Goal: Task Accomplishment & Management: Manage account settings

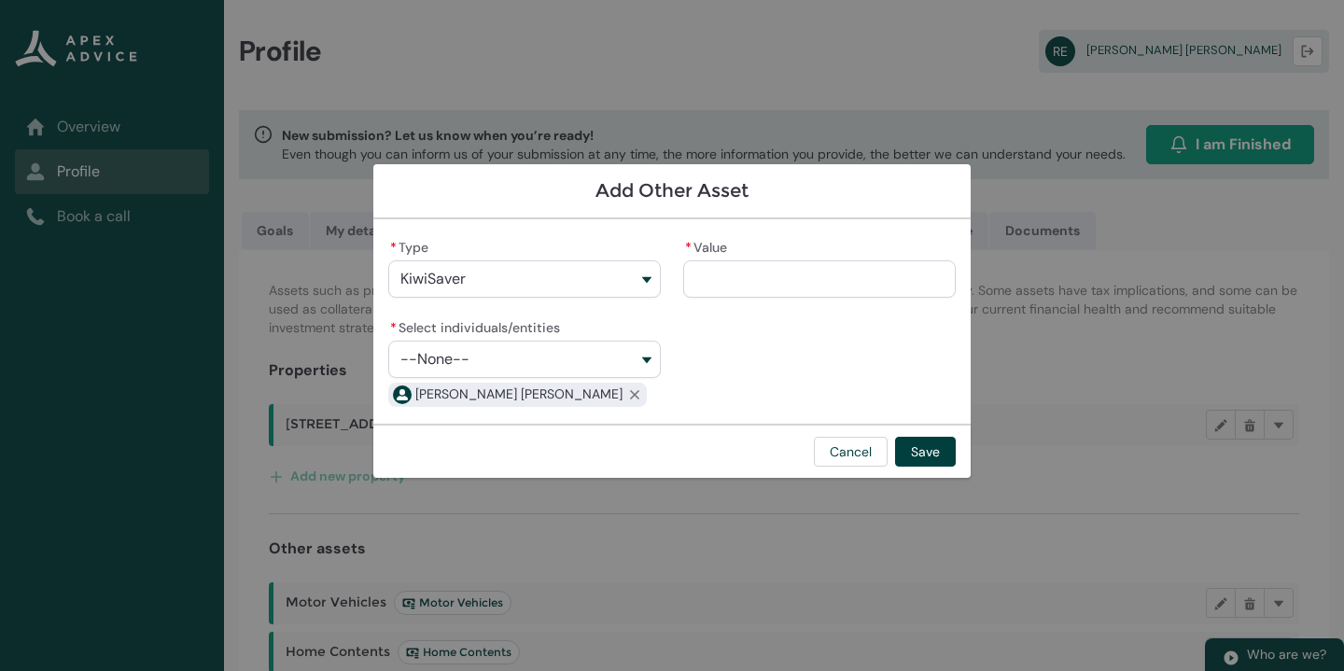
scroll to position [372, 0]
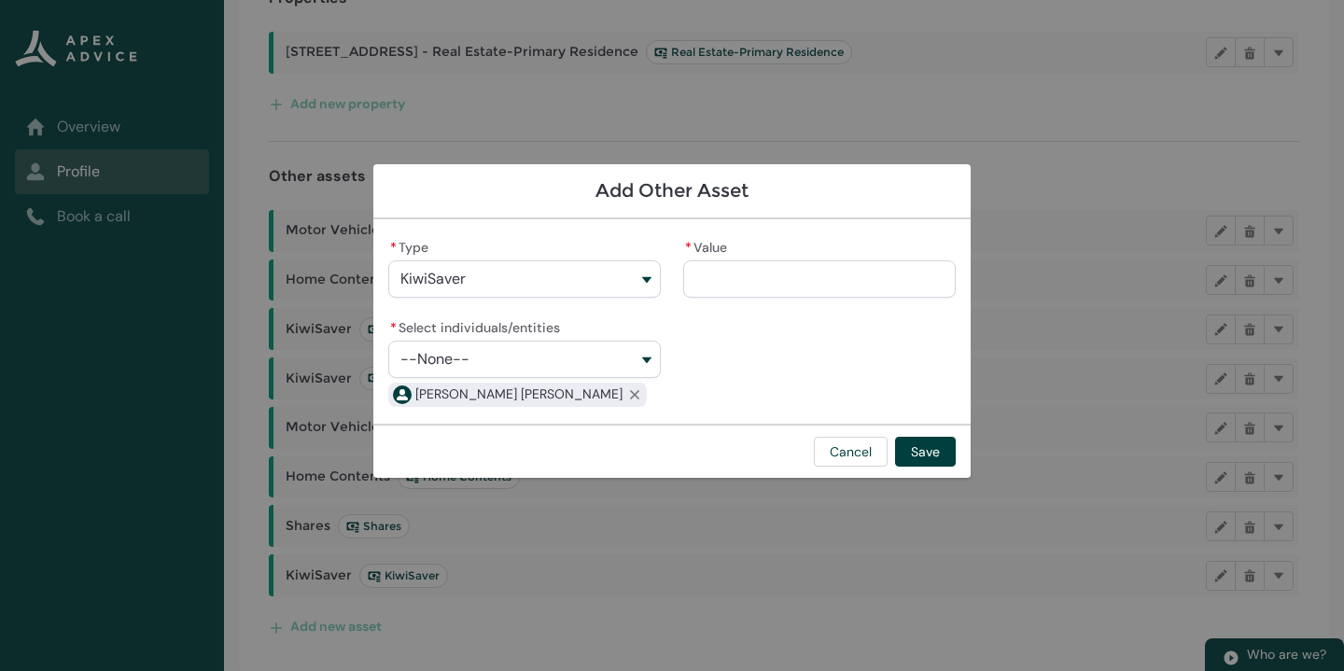
click at [753, 267] on input "* Value" at bounding box center [819, 278] width 273 height 37
type lightning-primitive-input-simple "9"
type input "*"
type lightning-primitive-input-simple "95"
type input "**"
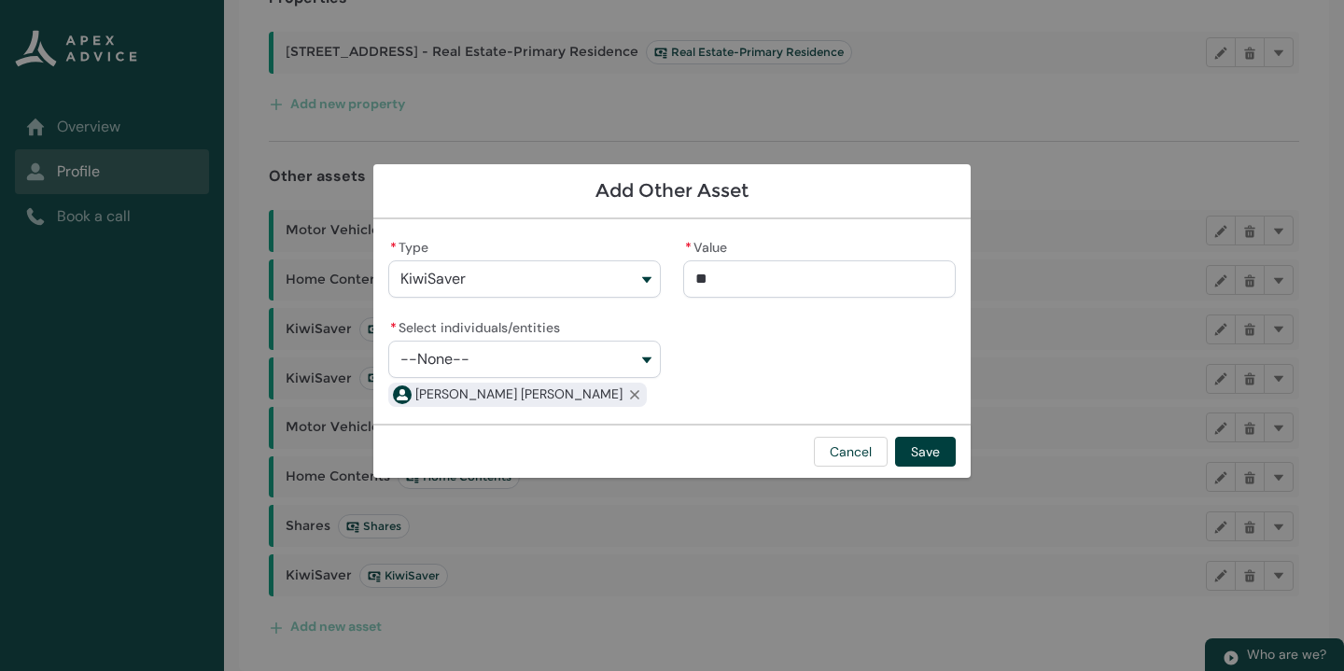
type lightning-primitive-input-simple "950"
type input "***"
type lightning-primitive-input-simple "9500"
type input "****"
type lightning-primitive-input-simple "95000"
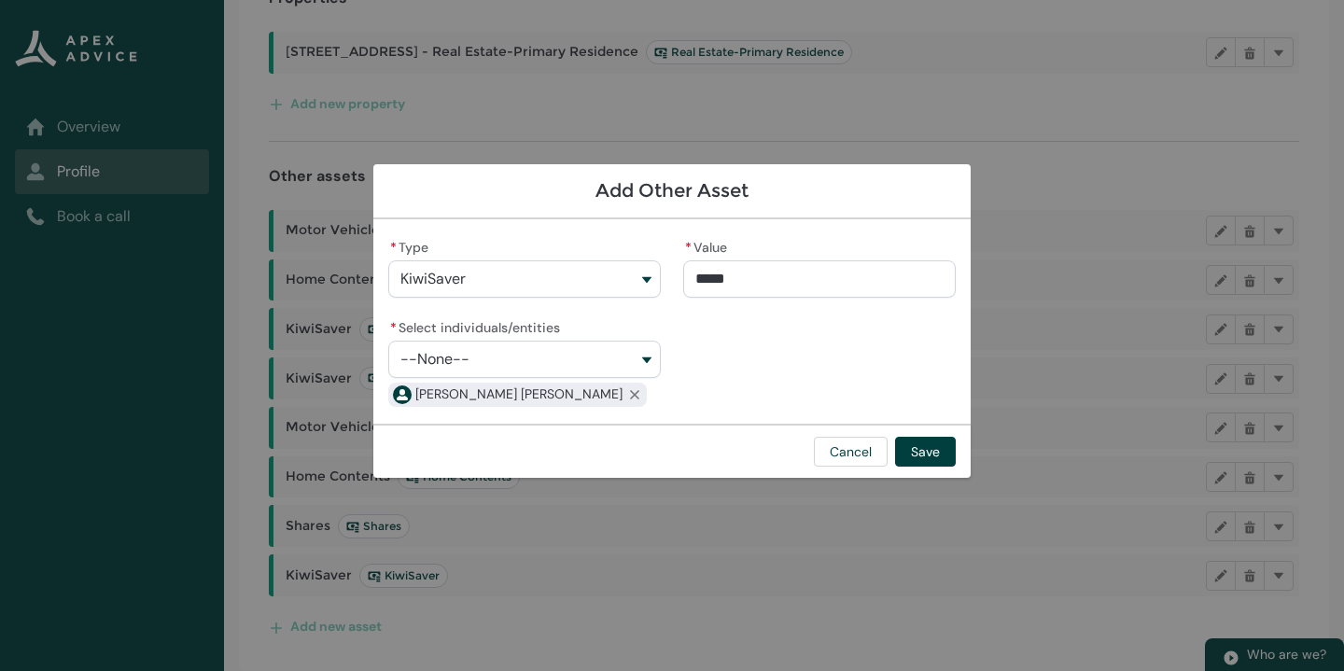
click at [627, 364] on button "--None--" at bounding box center [524, 359] width 273 height 37
type input "**********"
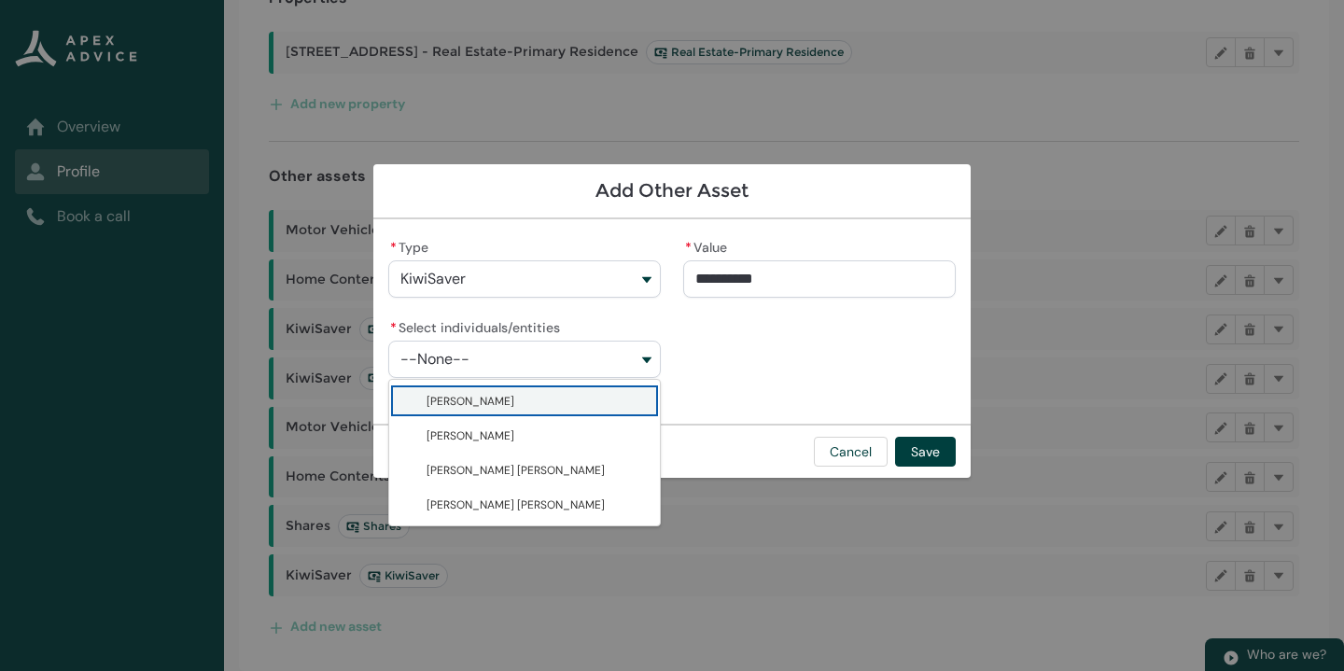
click at [691, 383] on div "**********" at bounding box center [671, 321] width 567 height 175
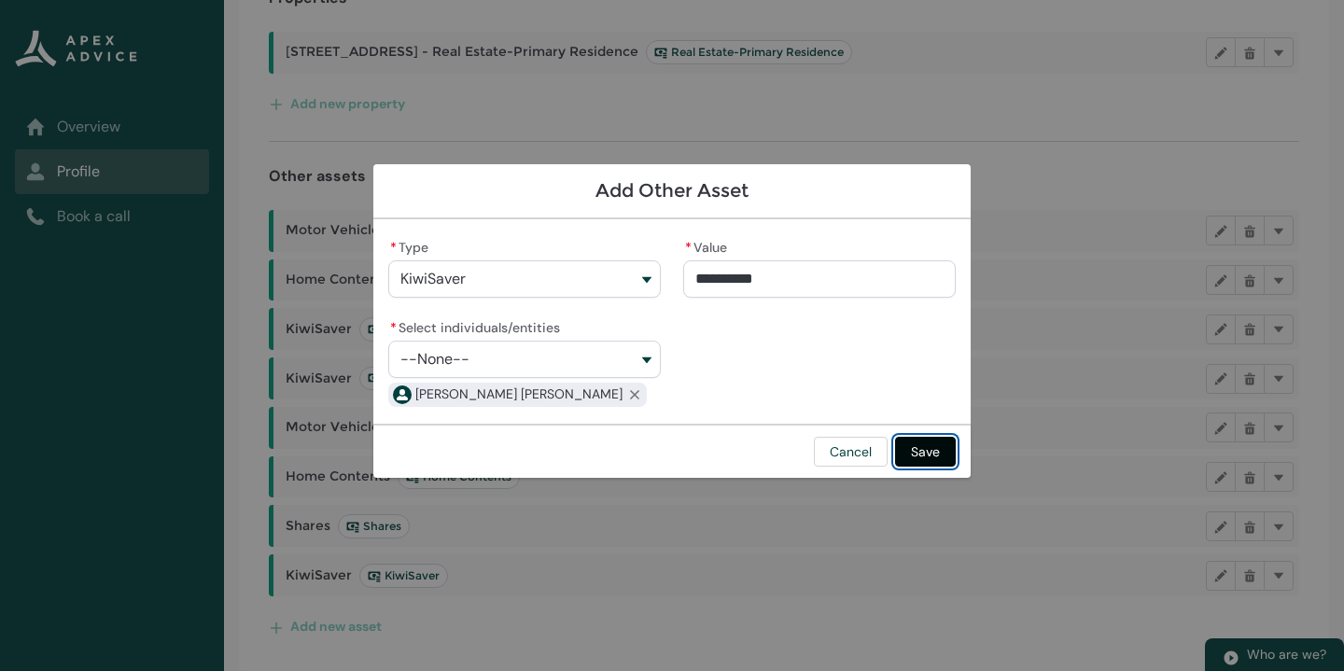
click at [948, 455] on button "Save" at bounding box center [925, 452] width 61 height 30
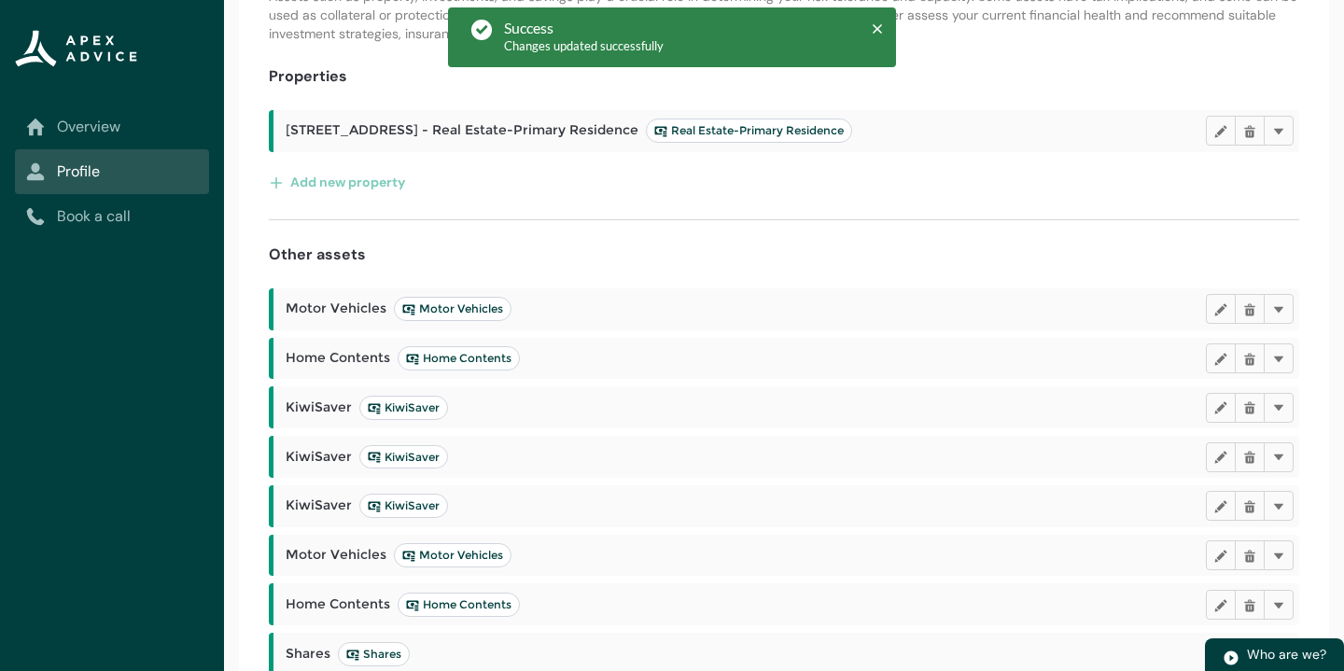
scroll to position [422, 0]
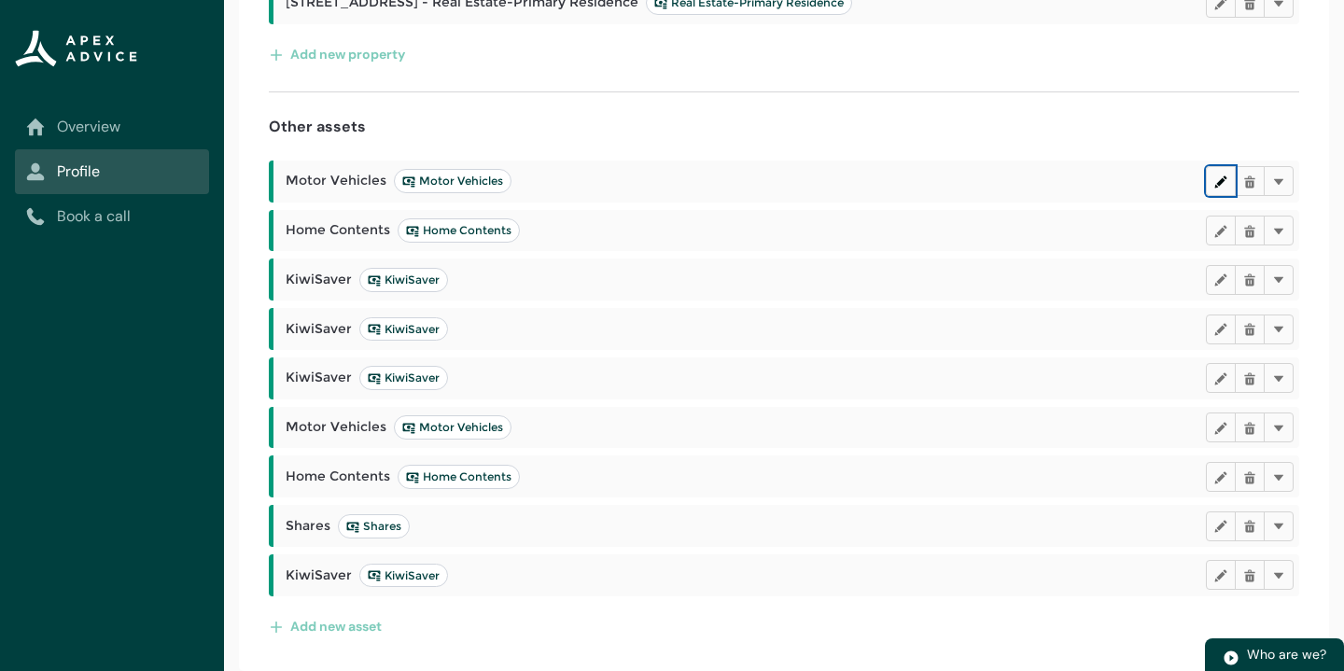
click at [1218, 188] on button "Edit" at bounding box center [1221, 181] width 30 height 30
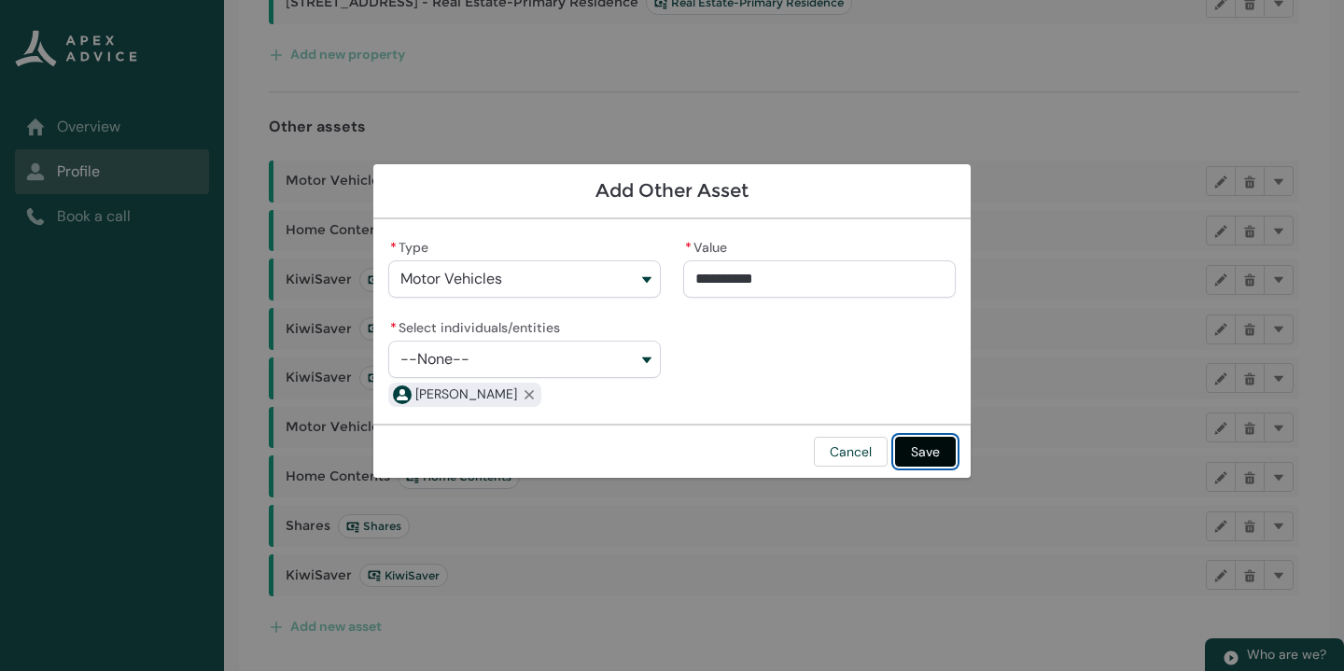
click at [931, 451] on button "Save" at bounding box center [925, 452] width 61 height 30
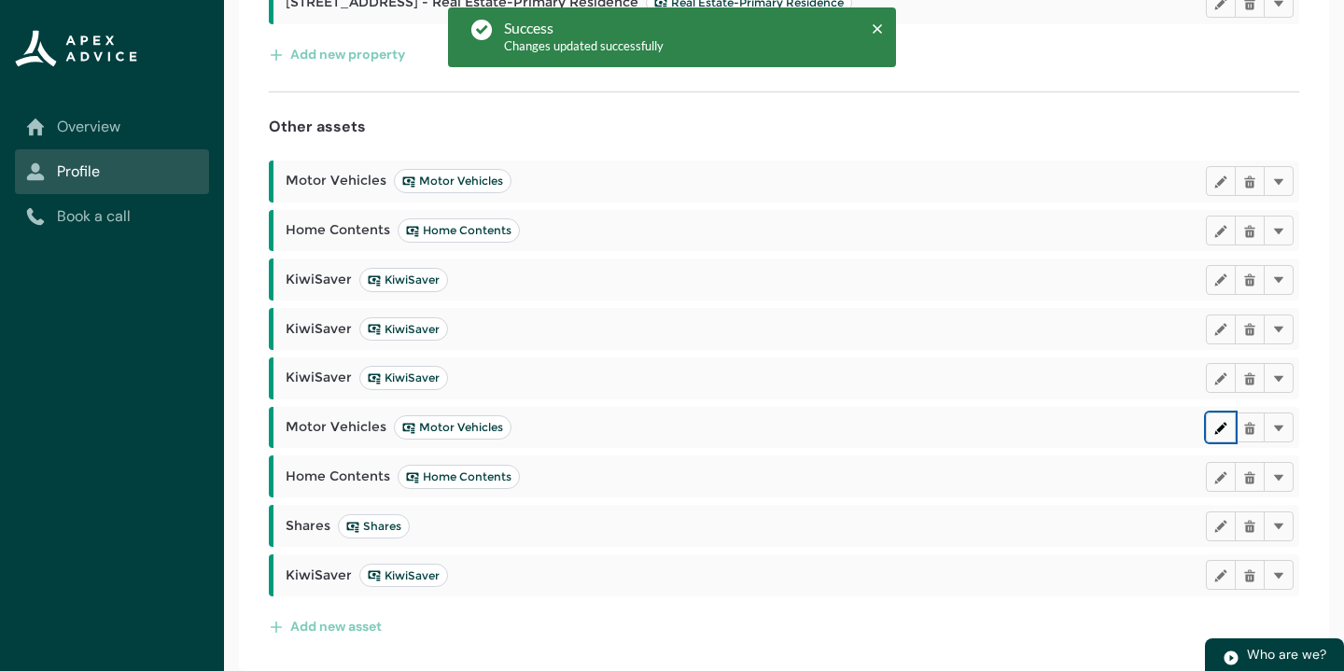
click at [1219, 427] on lightning-primitive-icon "button" at bounding box center [1220, 427] width 13 height 14
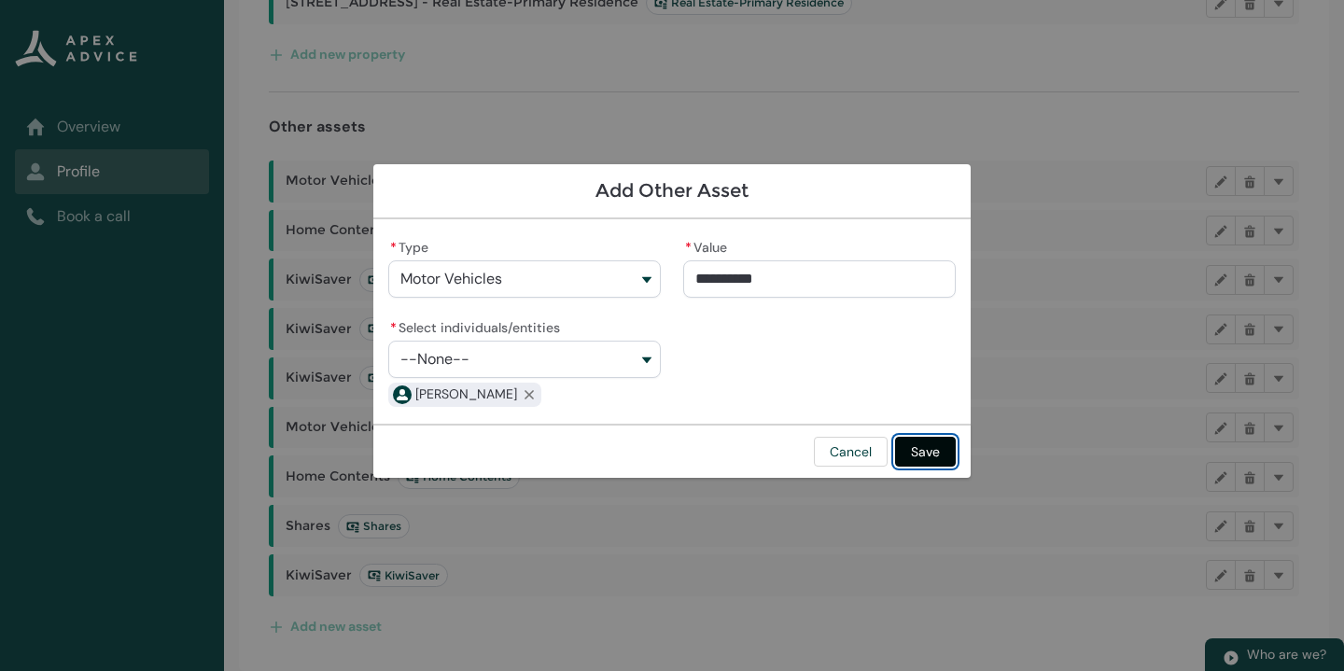
click at [939, 452] on button "Save" at bounding box center [925, 452] width 61 height 30
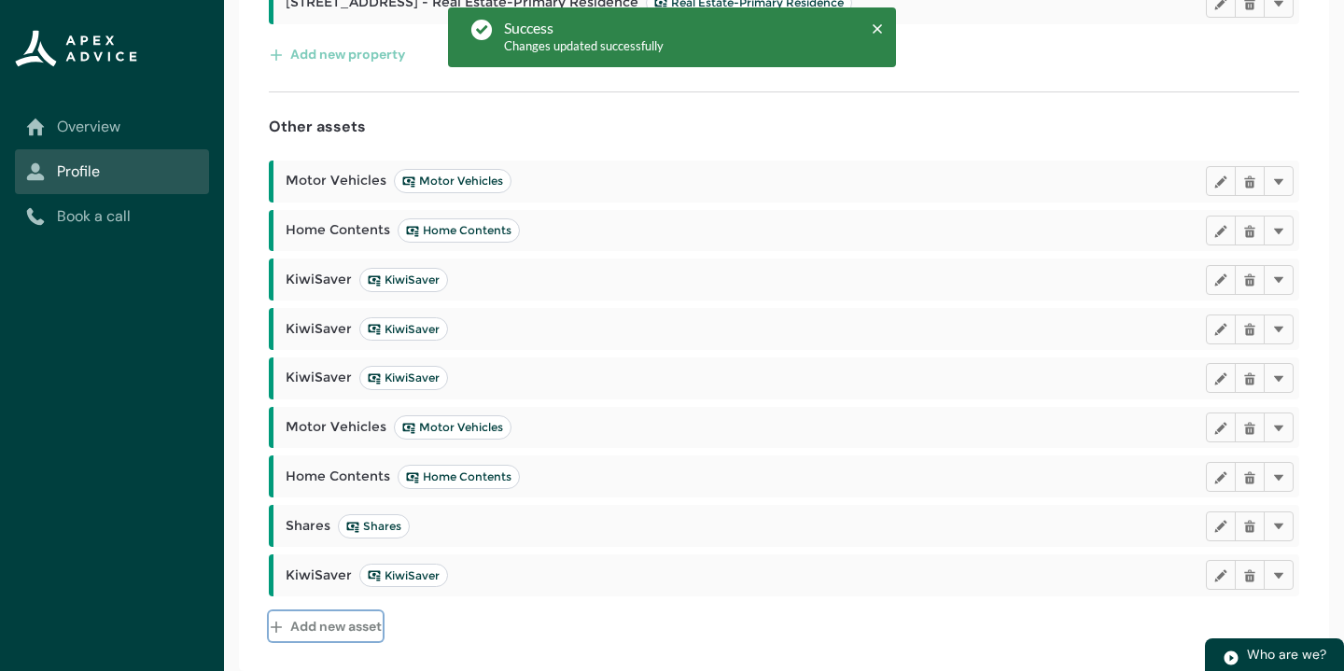
click at [350, 621] on button "Add new asset" at bounding box center [326, 626] width 114 height 30
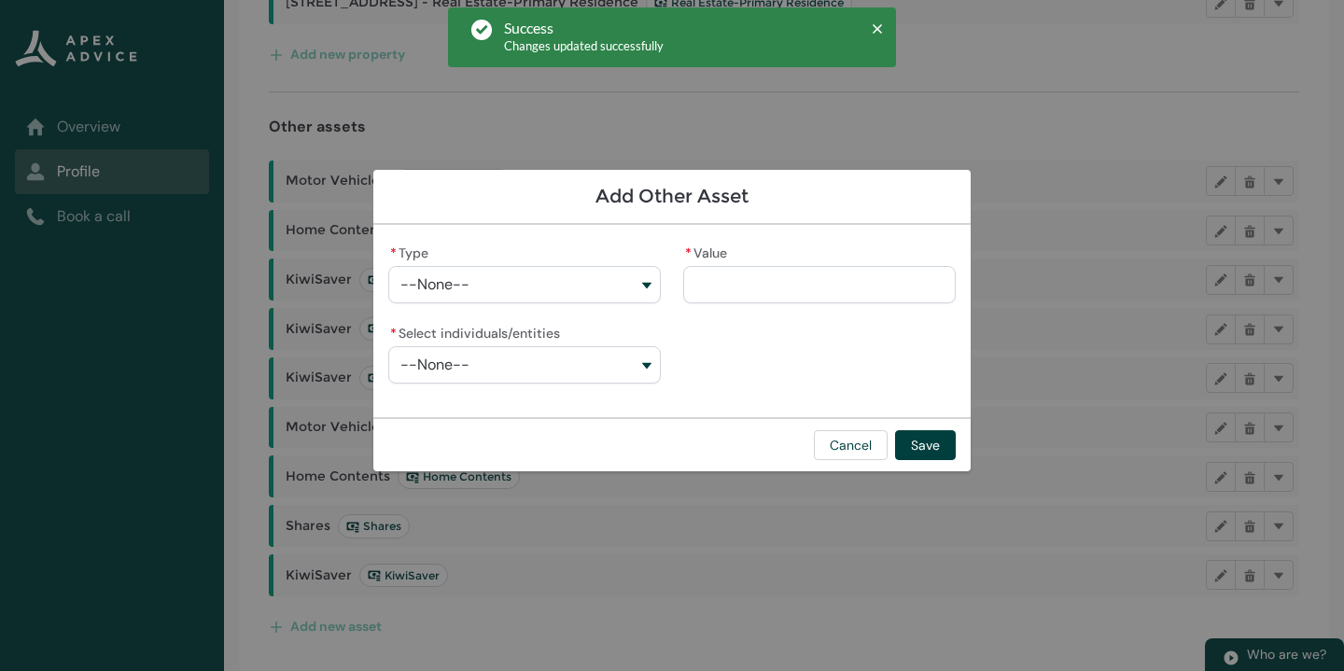
click at [612, 271] on button "--None--" at bounding box center [524, 284] width 273 height 37
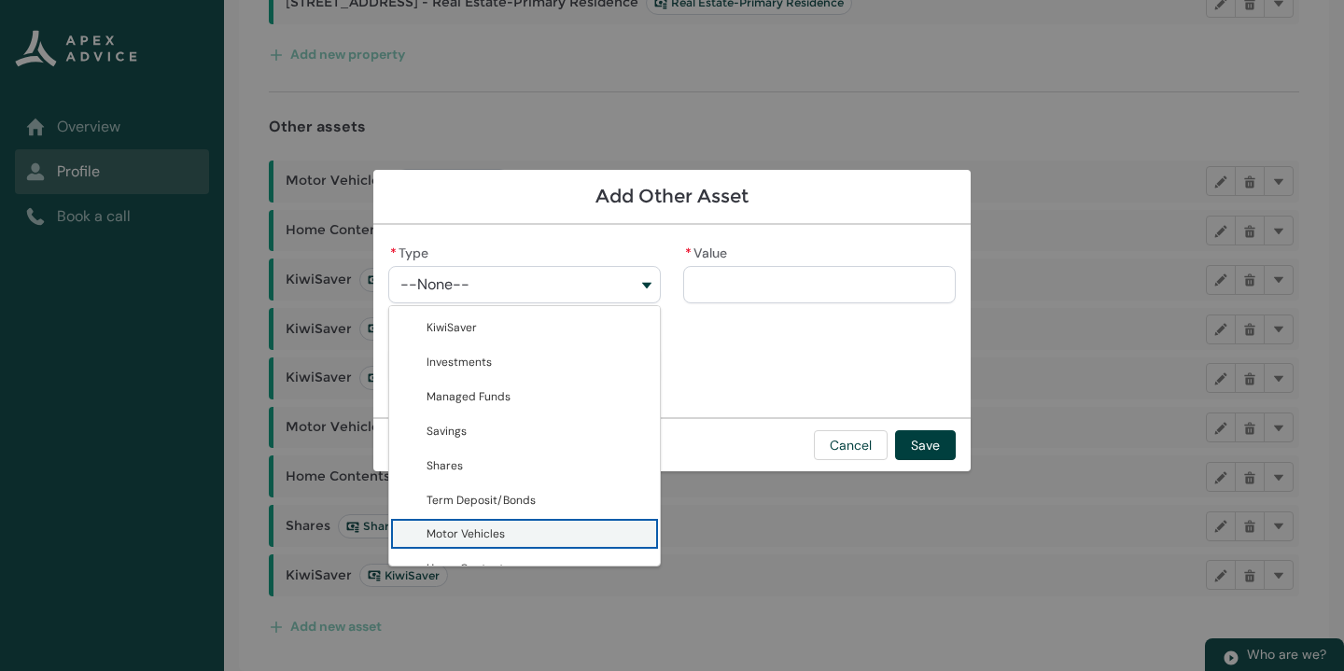
click at [486, 526] on span "Motor Vehicles" at bounding box center [466, 534] width 78 height 19
type lightning-combobox "Motor Vehicles"
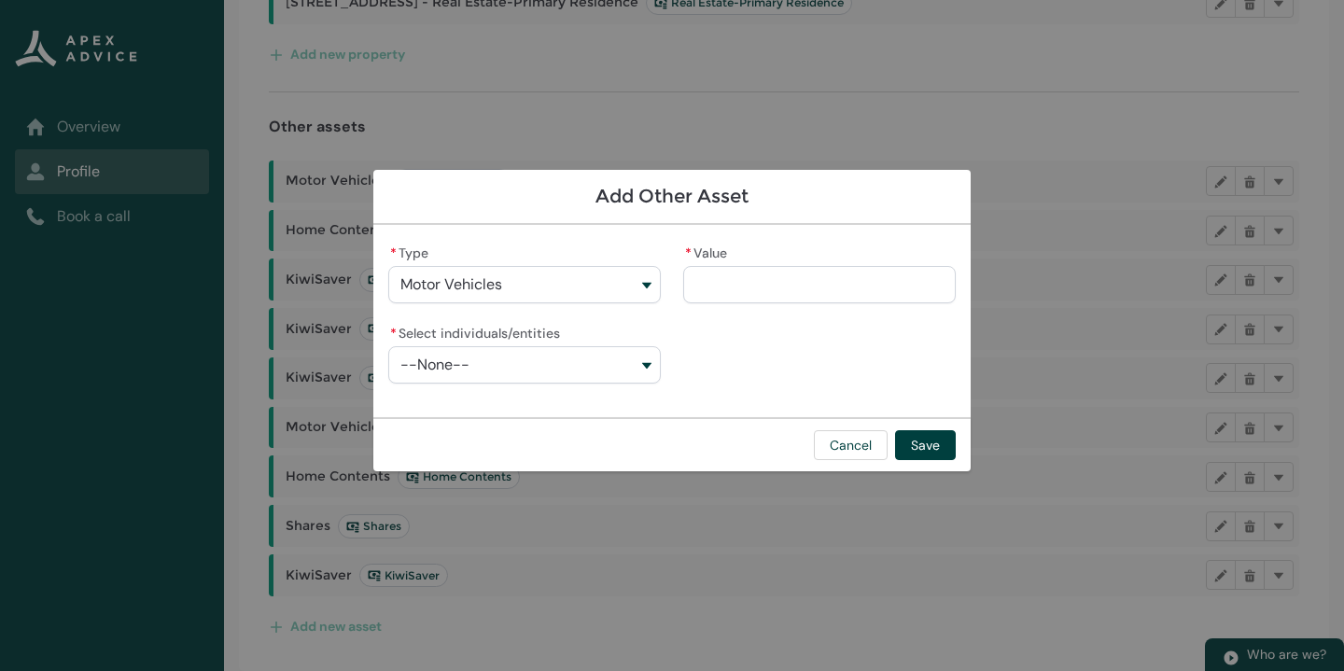
click at [722, 287] on input "* Value" at bounding box center [819, 284] width 273 height 37
type lightning-primitive-input-simple "2"
type input "*"
type lightning-primitive-input-simple "20"
type input "**"
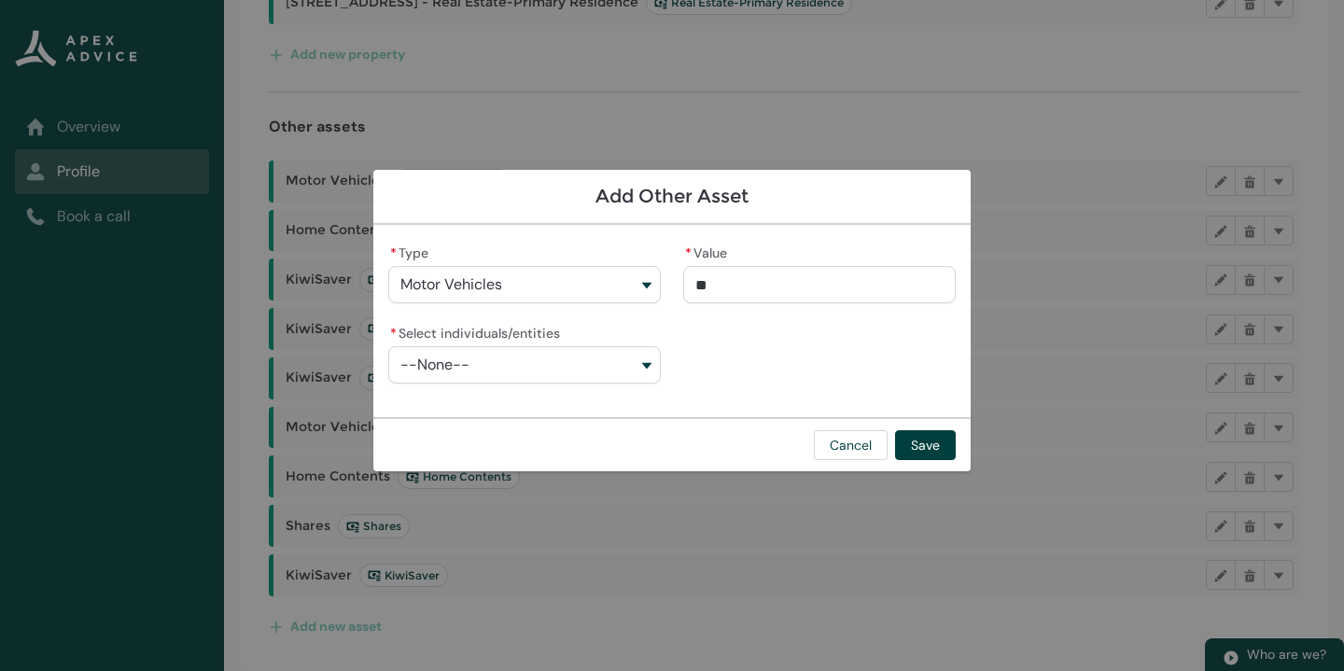
type lightning-primitive-input-simple "200"
type input "***"
type lightning-primitive-input-simple "2000"
type input "****"
type lightning-primitive-input-simple "20000"
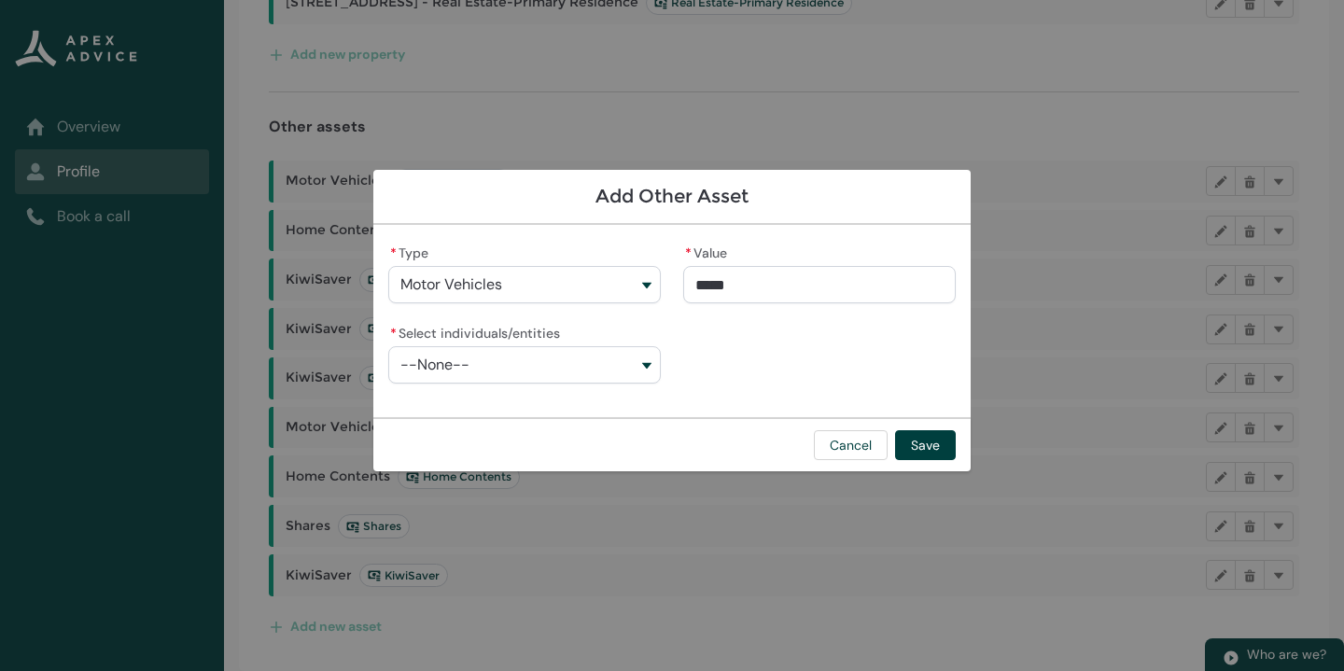
type input "**********"
click at [644, 362] on button "--None--" at bounding box center [524, 364] width 273 height 37
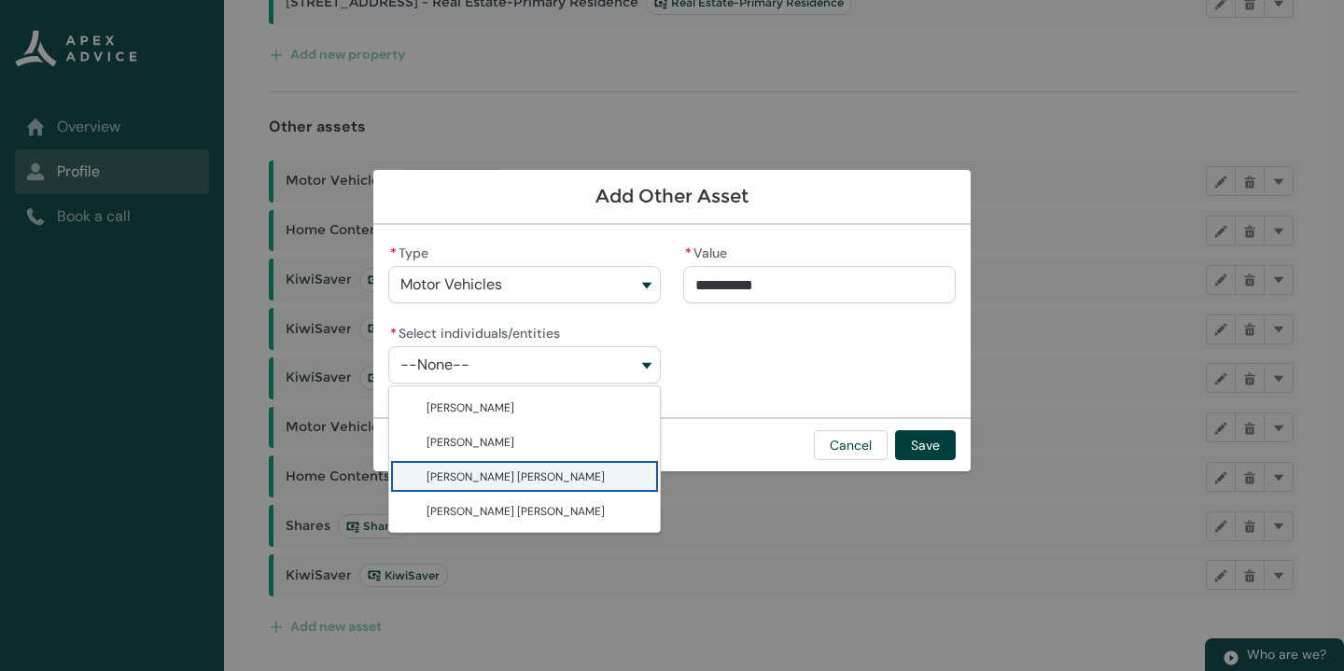
click at [581, 477] on span "[PERSON_NAME] [PERSON_NAME]" at bounding box center [538, 477] width 222 height 20
type lightning-combobox "001Q900000lQviOIAS"
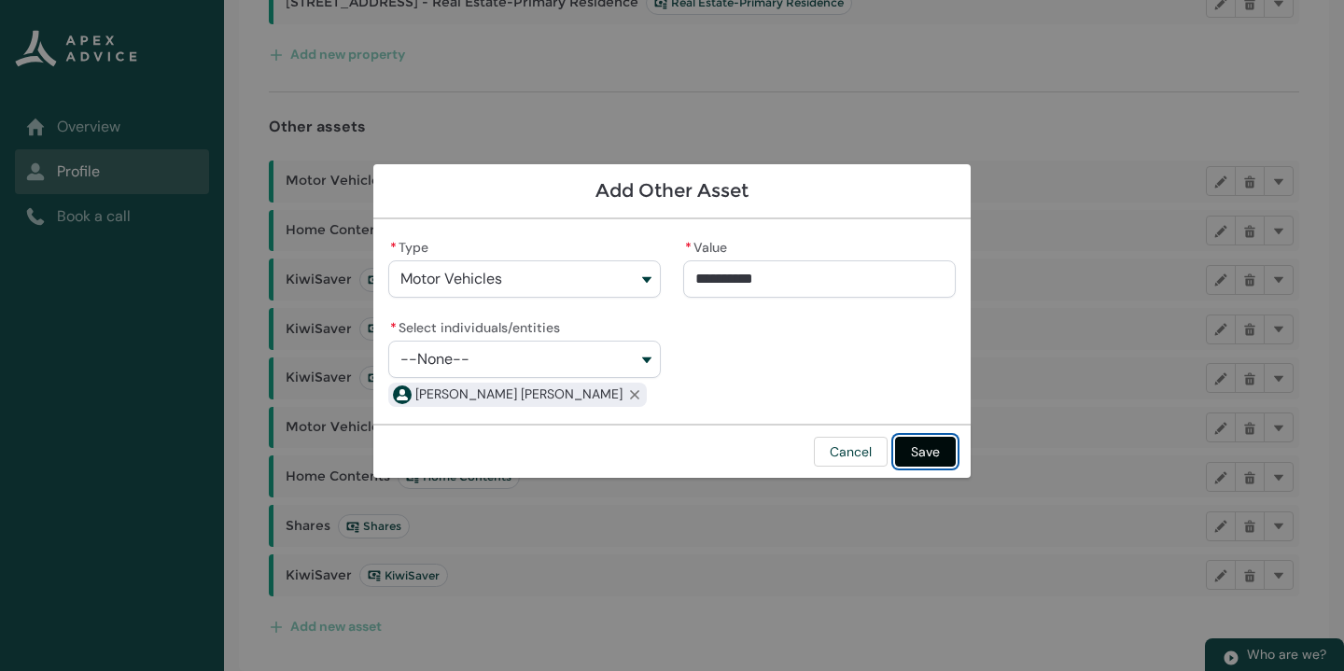
click at [907, 451] on button "Save" at bounding box center [925, 452] width 61 height 30
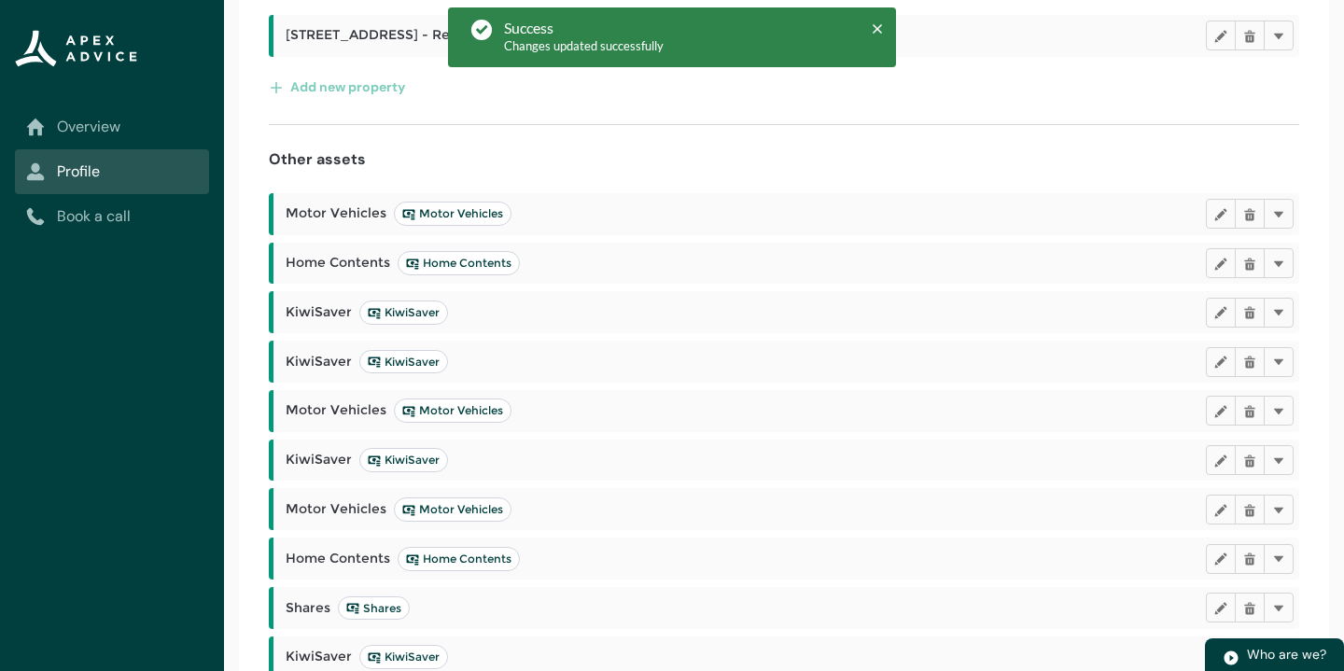
scroll to position [471, 0]
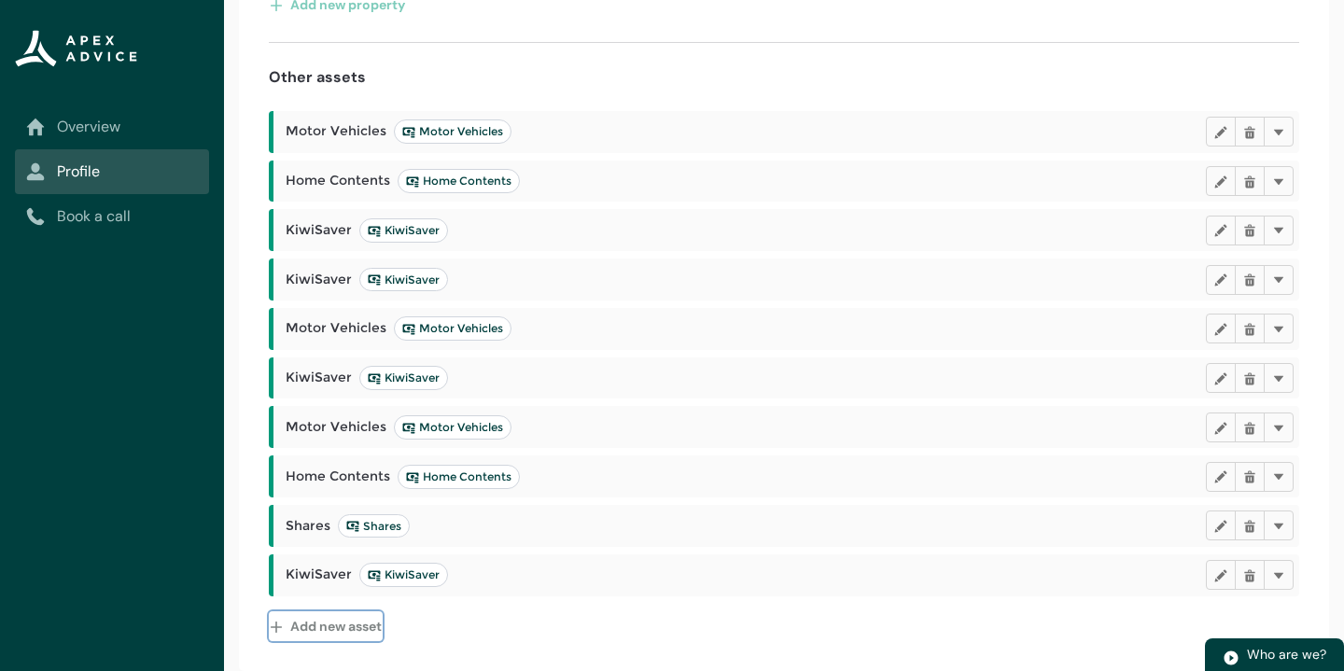
click at [347, 628] on button "Add new asset" at bounding box center [326, 626] width 114 height 30
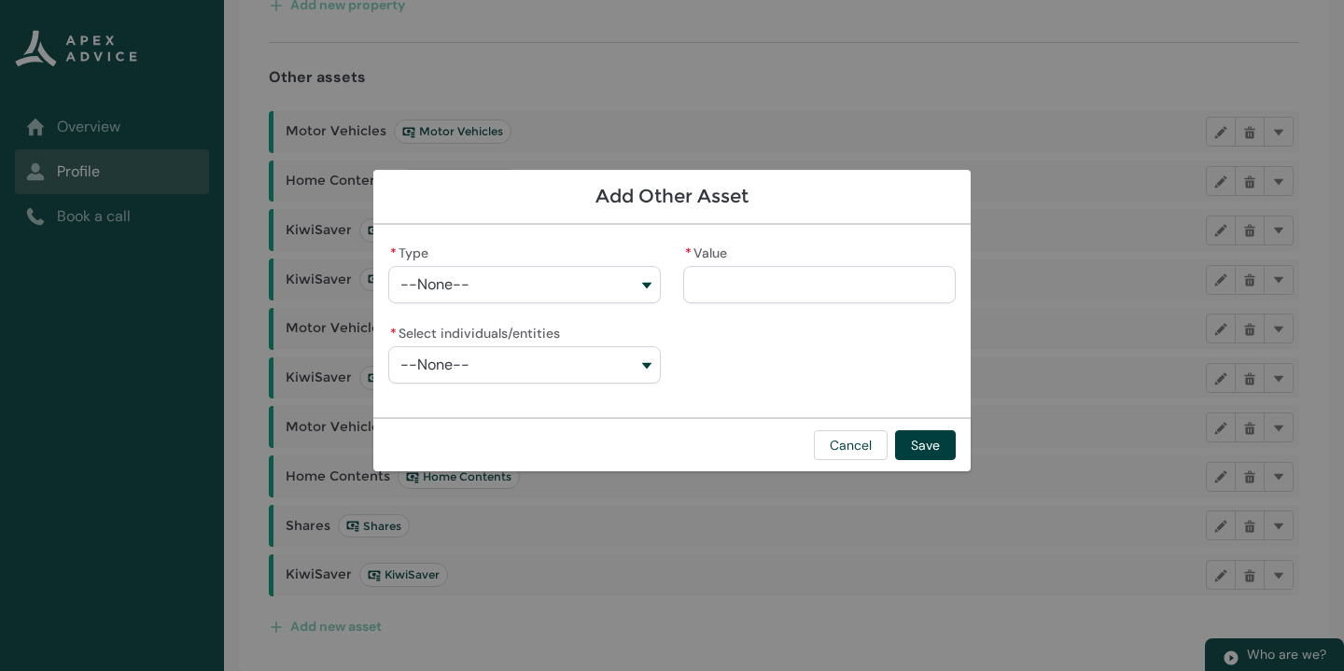
click at [631, 282] on button "--None--" at bounding box center [524, 284] width 273 height 37
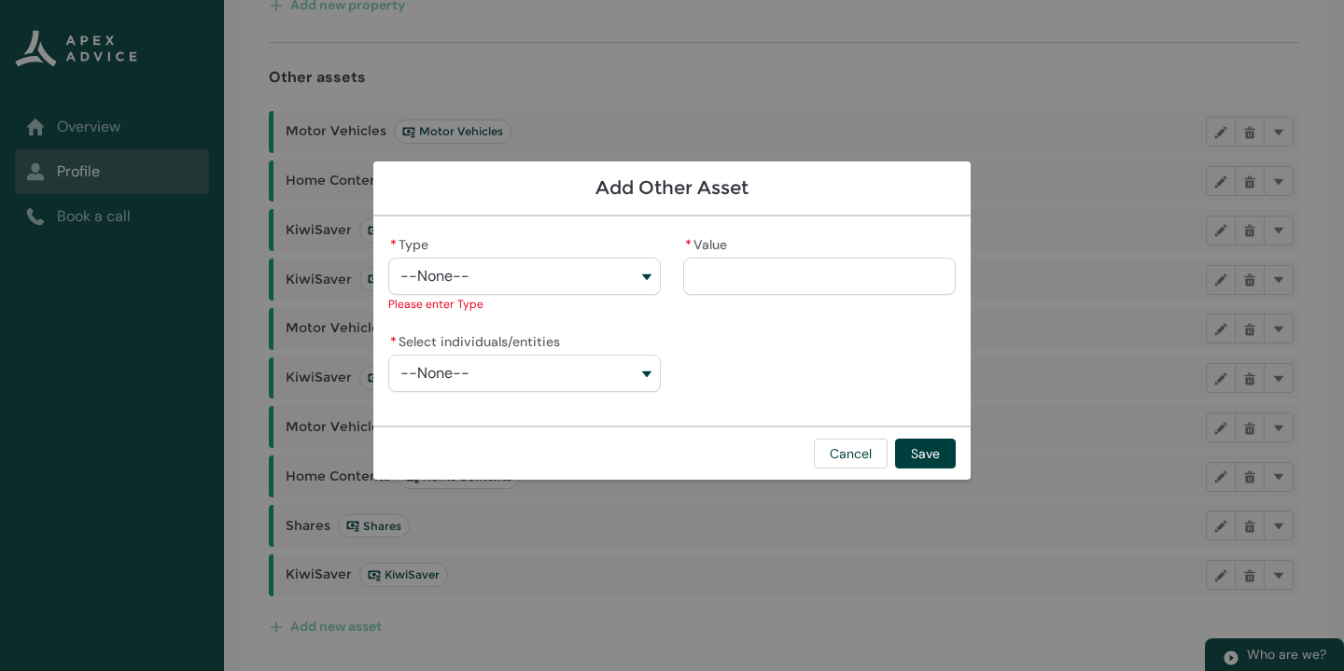
click at [651, 262] on button "--None--" at bounding box center [524, 276] width 273 height 37
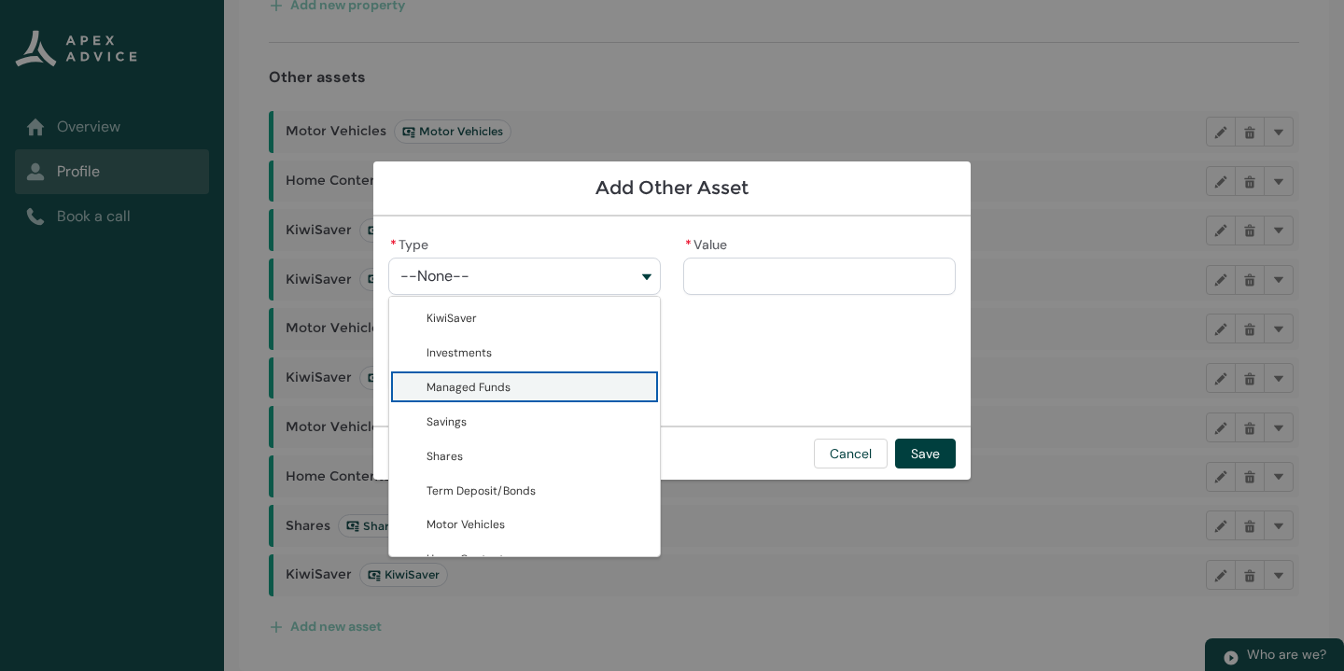
click at [503, 388] on span "Managed Funds" at bounding box center [469, 387] width 84 height 19
type lightning-combobox "Managed Funds"
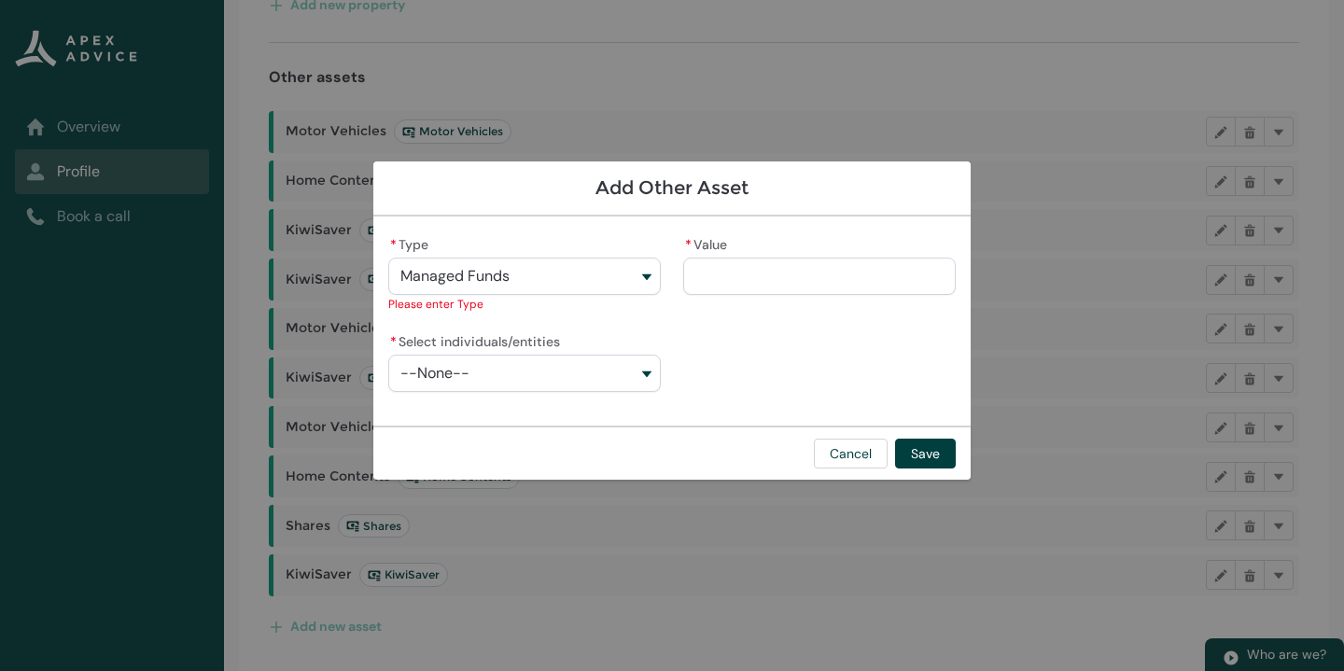
click at [613, 380] on button "--None--" at bounding box center [524, 373] width 273 height 37
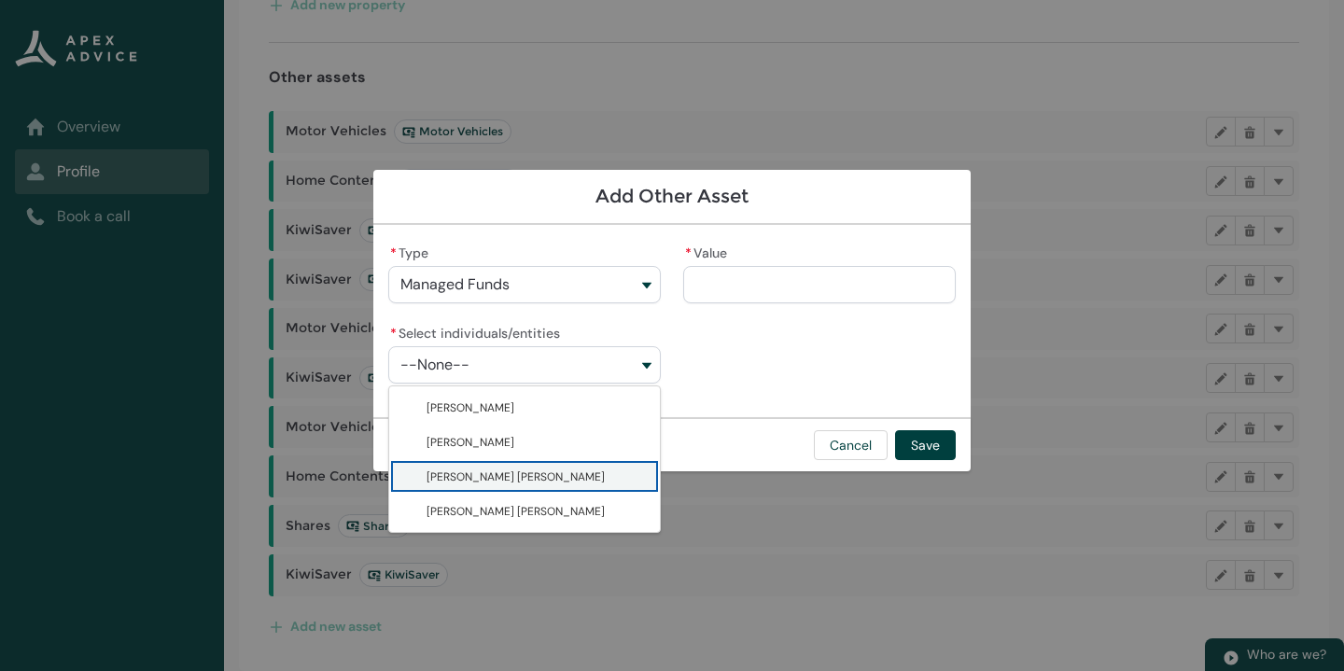
click at [555, 481] on span "[PERSON_NAME] [PERSON_NAME]" at bounding box center [538, 477] width 222 height 20
type lightning-combobox "001Q900000lQviOIAS"
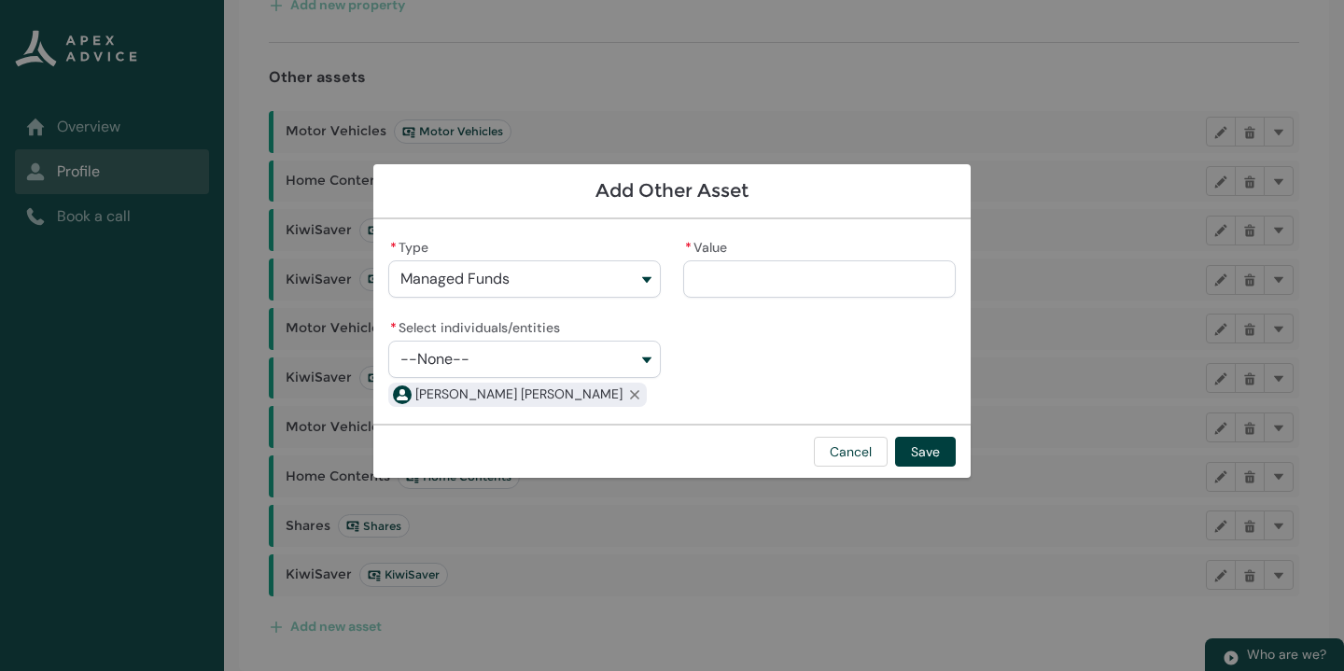
click at [792, 273] on input "* Value" at bounding box center [819, 278] width 273 height 37
